Goal: Transaction & Acquisition: Purchase product/service

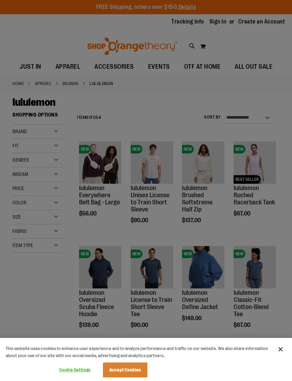
click at [126, 370] on button "Accept Cookies" at bounding box center [125, 369] width 45 height 15
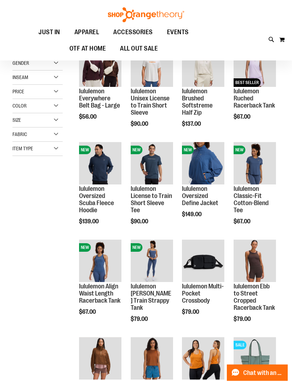
scroll to position [96, 0]
click at [153, 264] on span "Quickview" at bounding box center [148, 273] width 34 height 19
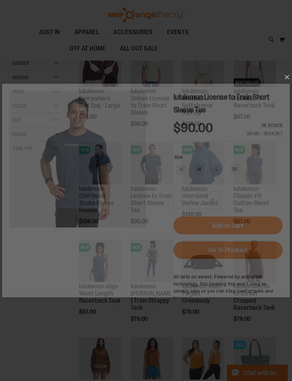
scroll to position [0, 0]
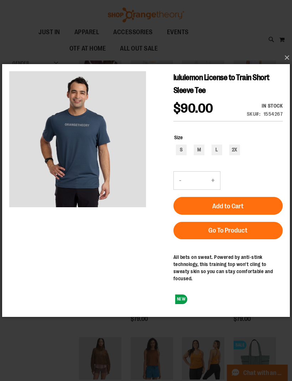
click at [288, 66] on button "×" at bounding box center [148, 58] width 288 height 16
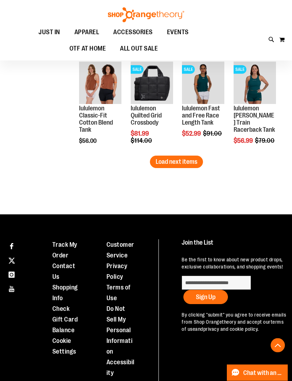
scroll to position [860, 0]
click at [179, 162] on span "Load next items" at bounding box center [177, 161] width 42 height 7
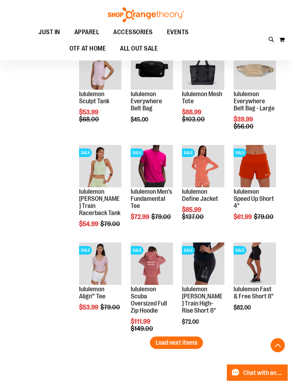
scroll to position [972, 0]
click at [149, 260] on span "Quickview" at bounding box center [148, 269] width 34 height 19
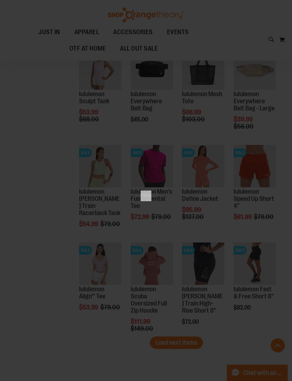
scroll to position [0, 0]
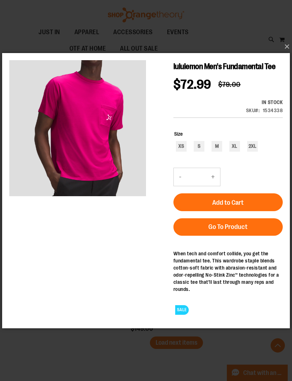
click at [287, 54] on button "×" at bounding box center [148, 47] width 288 height 16
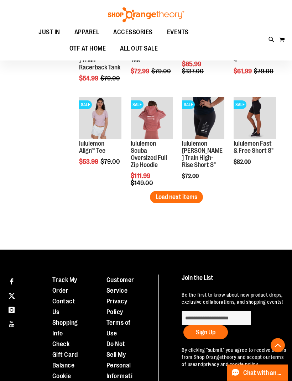
scroll to position [1118, 0]
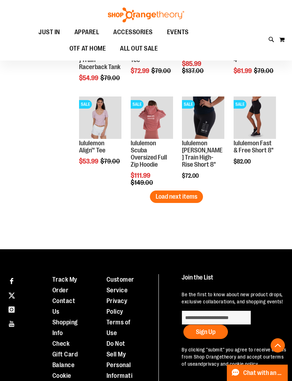
click at [192, 192] on button "Load next items" at bounding box center [176, 196] width 53 height 12
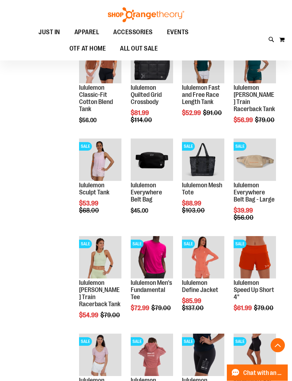
scroll to position [881, 0]
